Goal: Information Seeking & Learning: Learn about a topic

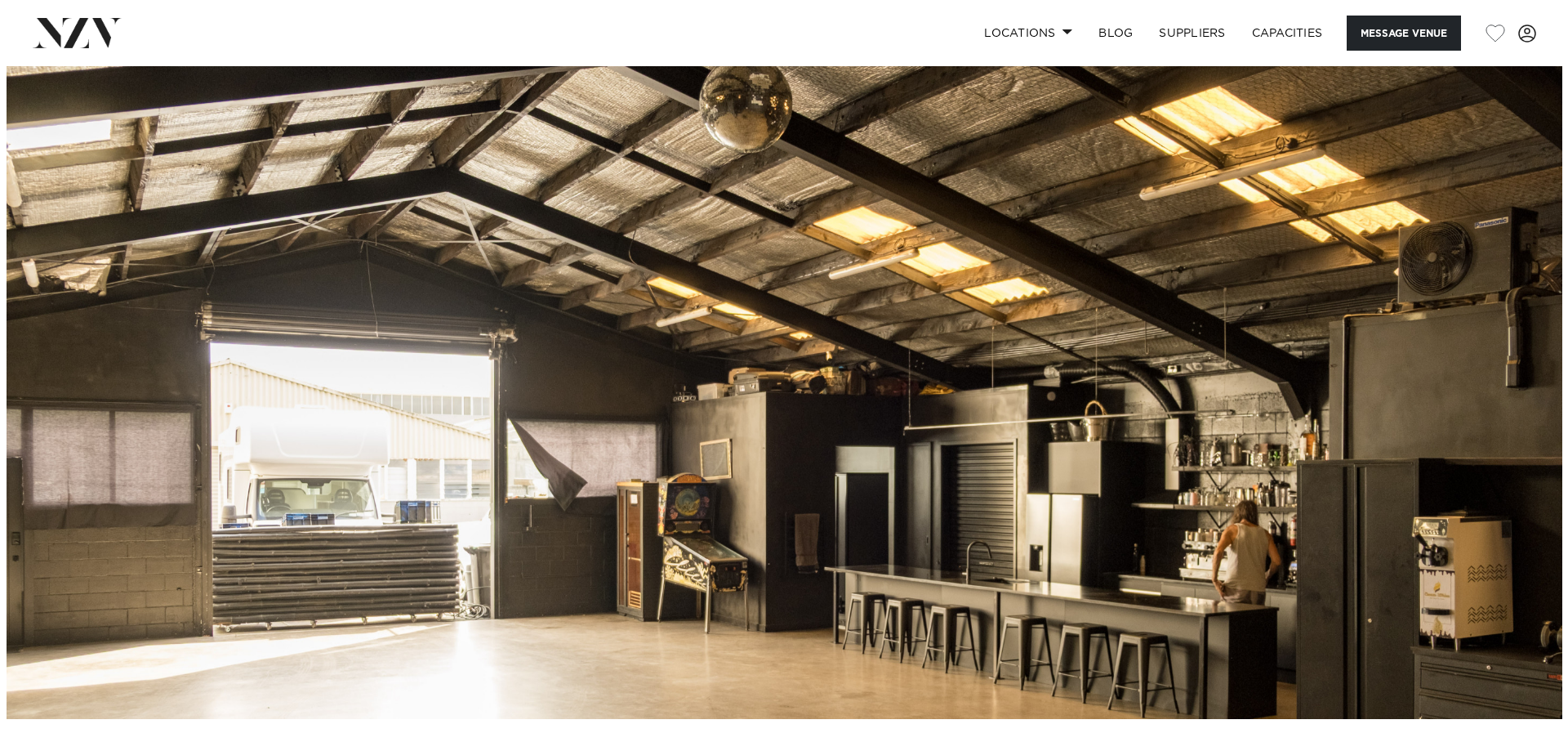
scroll to position [163, 0]
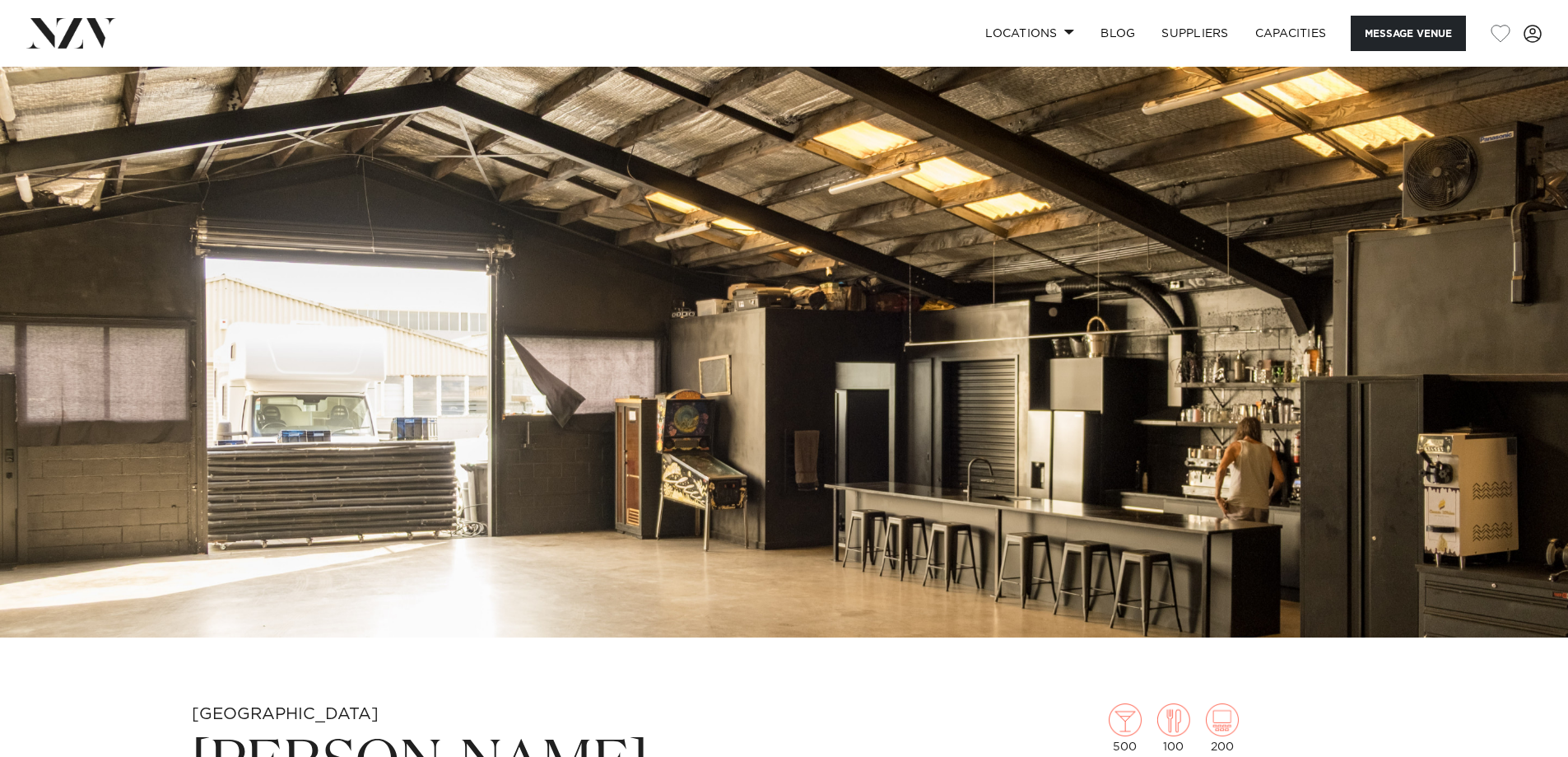
click at [963, 480] on img at bounding box center [784, 269] width 1568 height 735
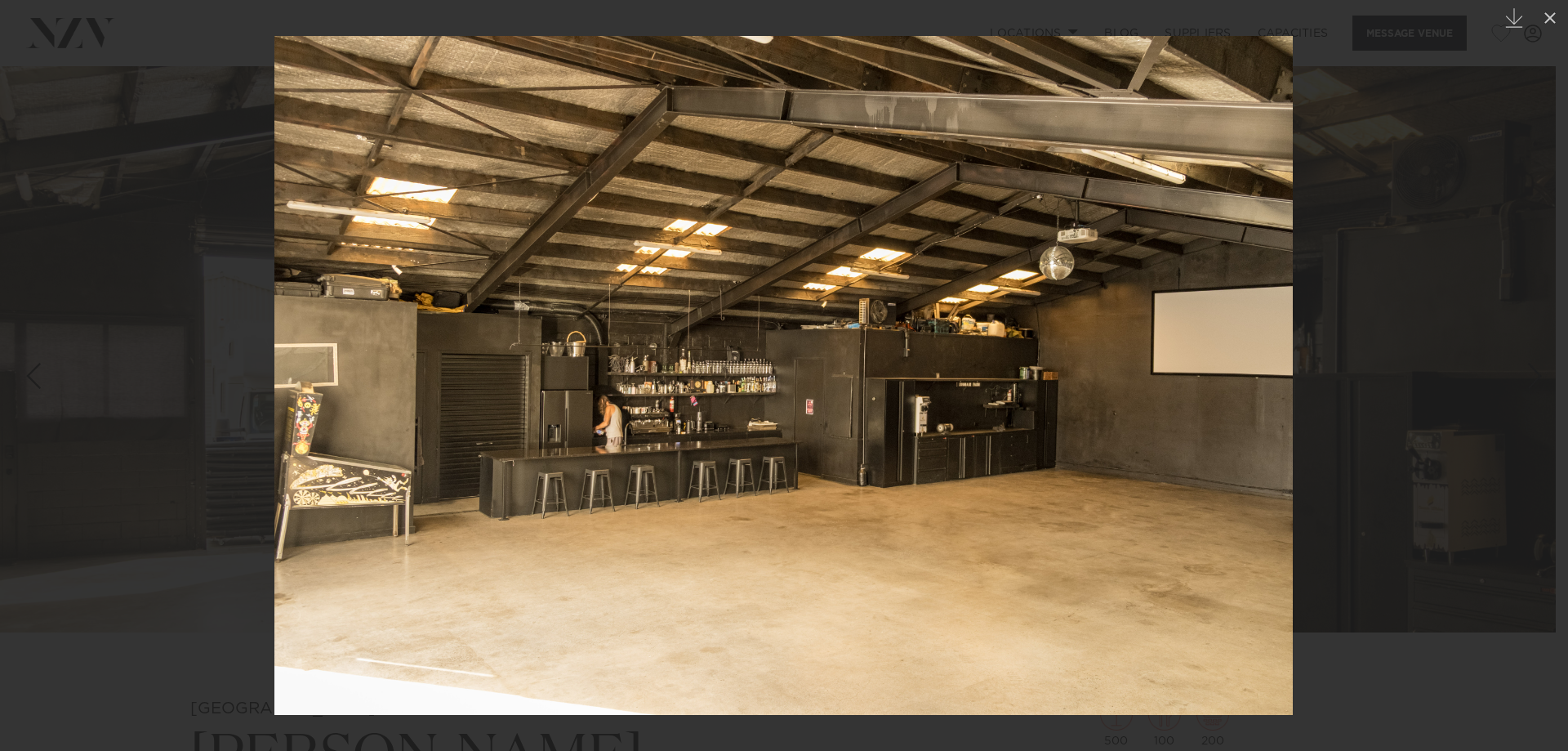
click at [340, 348] on img at bounding box center [783, 375] width 1018 height 679
